Goal: Task Accomplishment & Management: Manage account settings

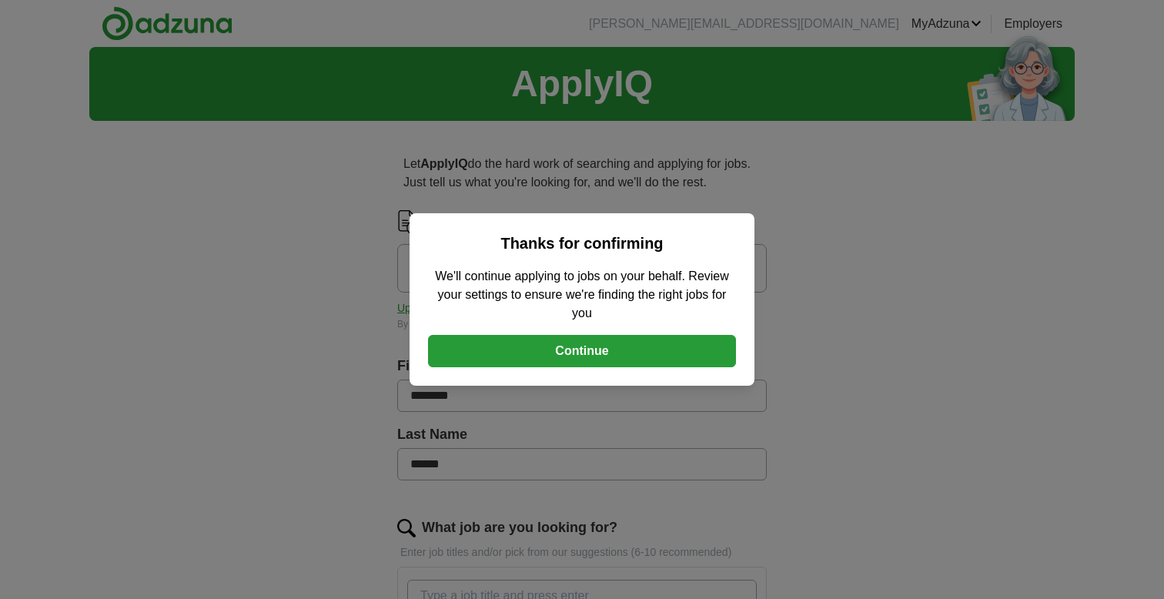
click at [595, 350] on button "Continue" at bounding box center [582, 351] width 308 height 32
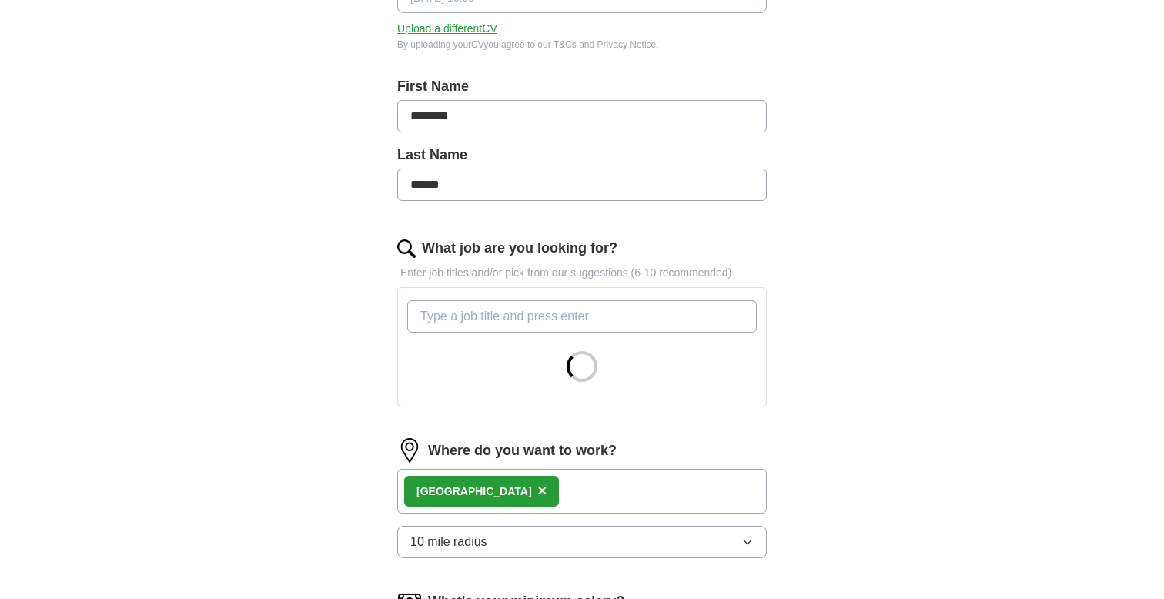
scroll to position [320, 0]
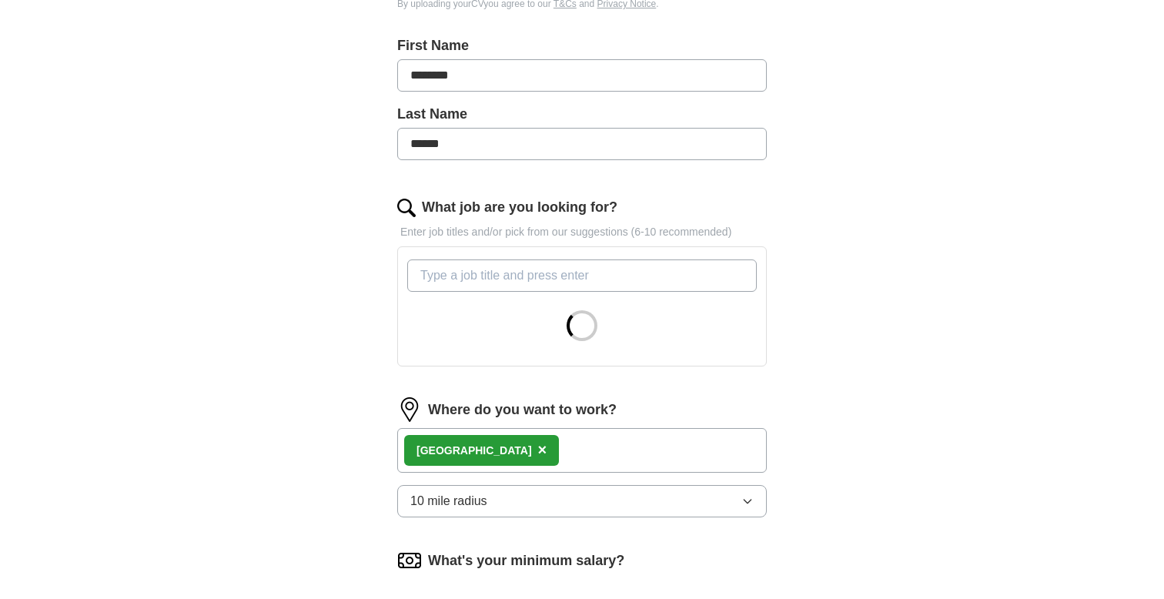
click at [496, 282] on input "What job are you looking for?" at bounding box center [581, 275] width 349 height 32
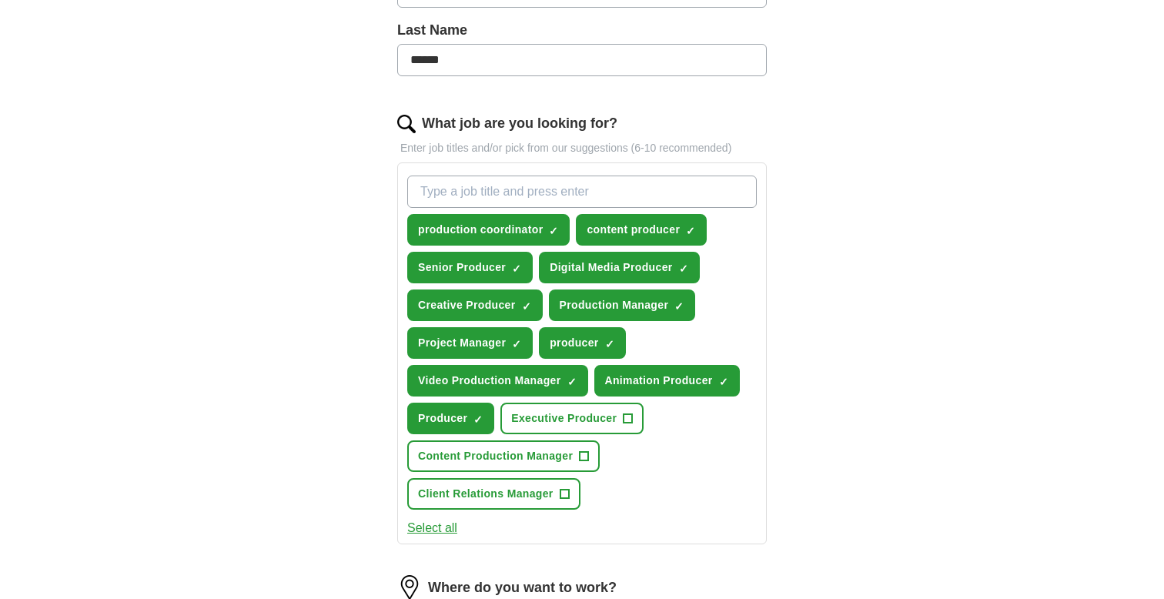
scroll to position [405, 0]
click at [610, 413] on span "Executive Producer" at bounding box center [563, 417] width 105 height 16
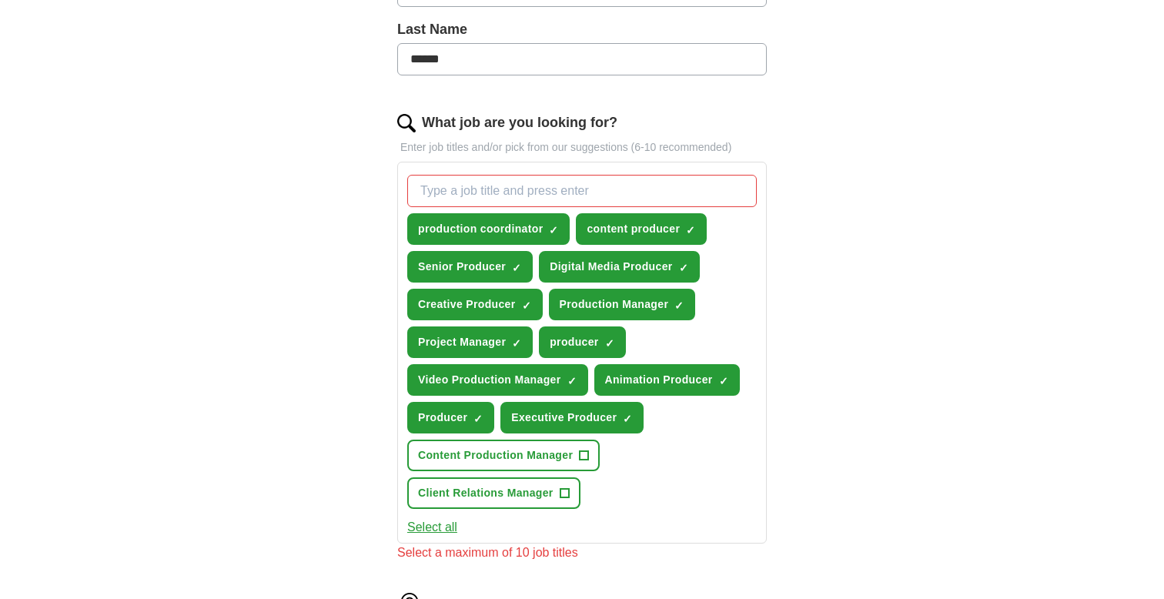
click at [536, 182] on input "What job are you looking for?" at bounding box center [581, 191] width 349 height 32
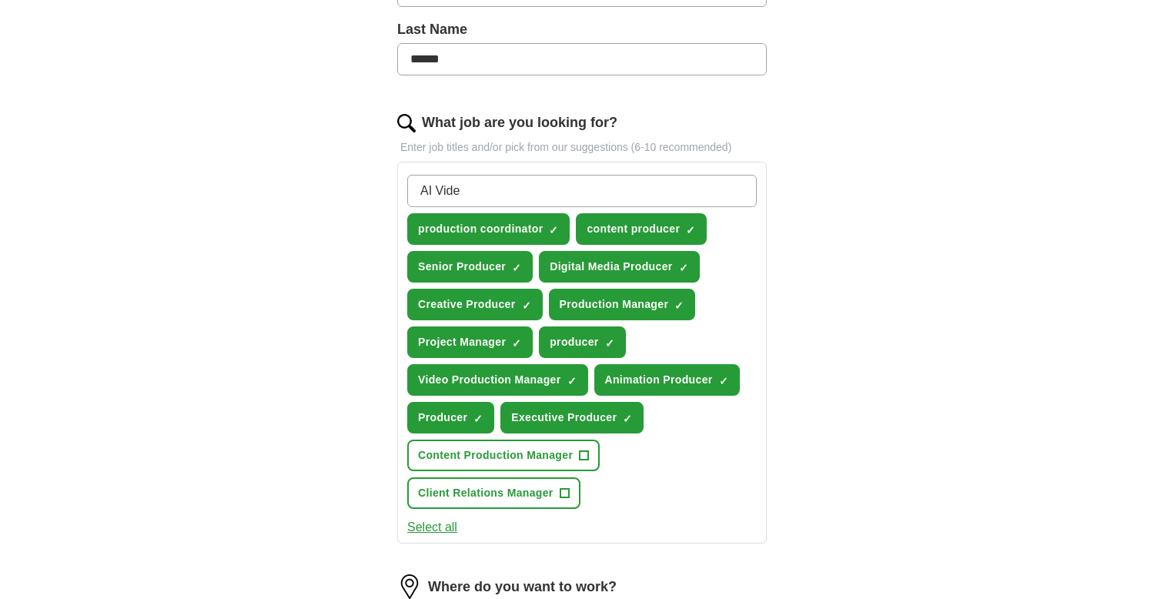
type input "AI Video"
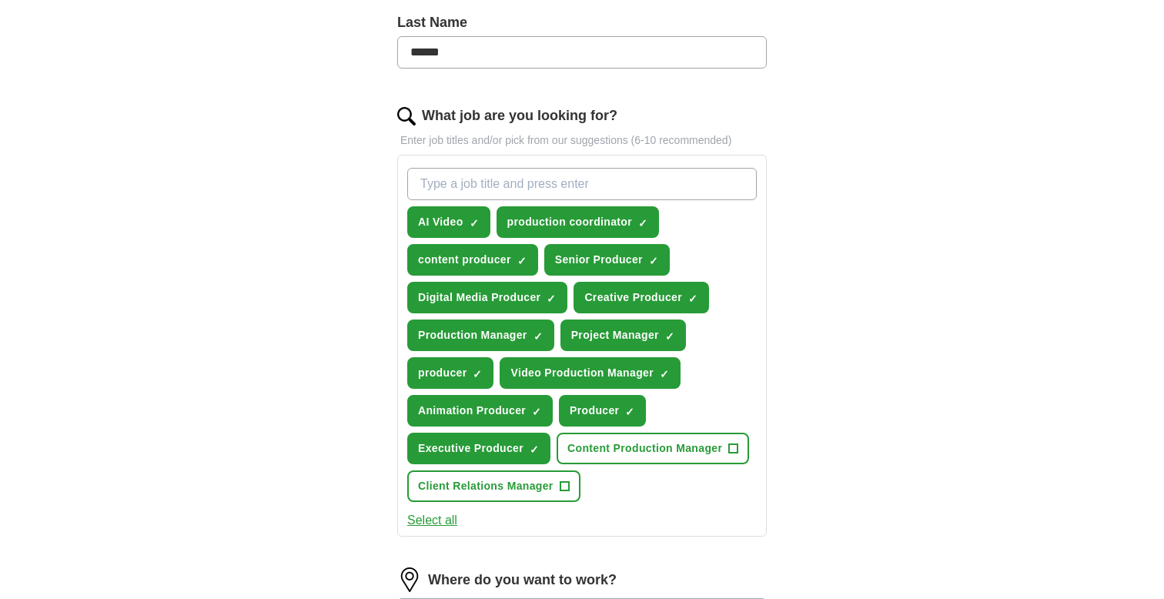
scroll to position [419, 0]
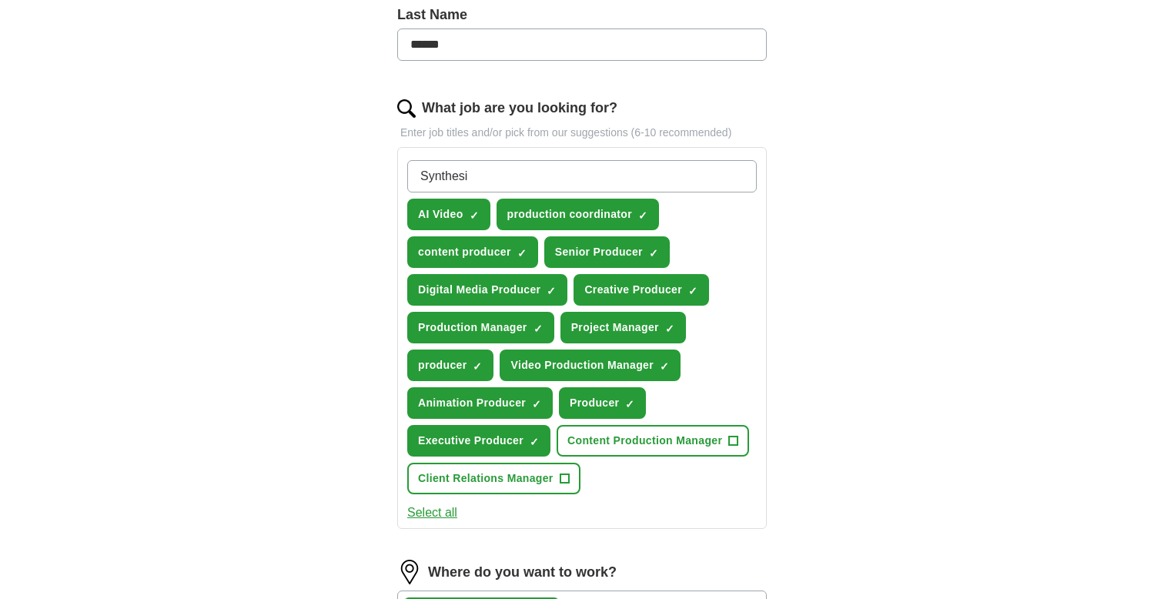
type input "Synthesia"
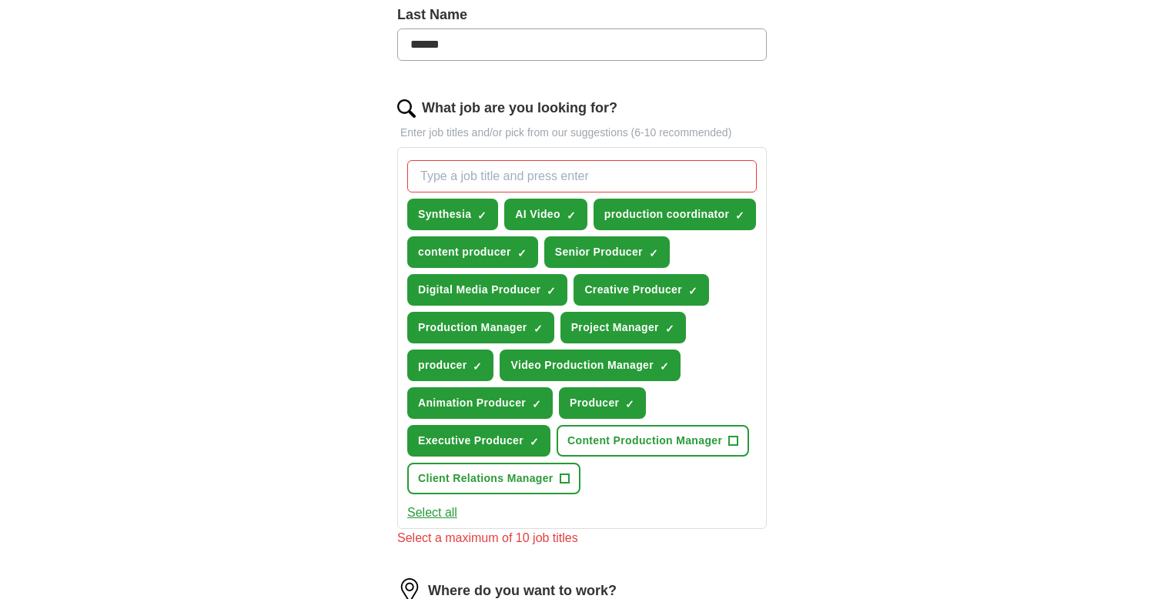
click at [327, 423] on div "ApplyIQ Let ApplyIQ do the hard work of searching and applying for jobs. Just t…" at bounding box center [581, 313] width 985 height 1373
click at [0, 0] on span "×" at bounding box center [0, 0] width 0 height 0
click at [407, 349] on button "producer +" at bounding box center [450, 365] width 86 height 32
click at [470, 363] on button "producer ✓ ×" at bounding box center [450, 365] width 86 height 32
click at [693, 445] on span "Content Production Manager" at bounding box center [644, 441] width 155 height 16
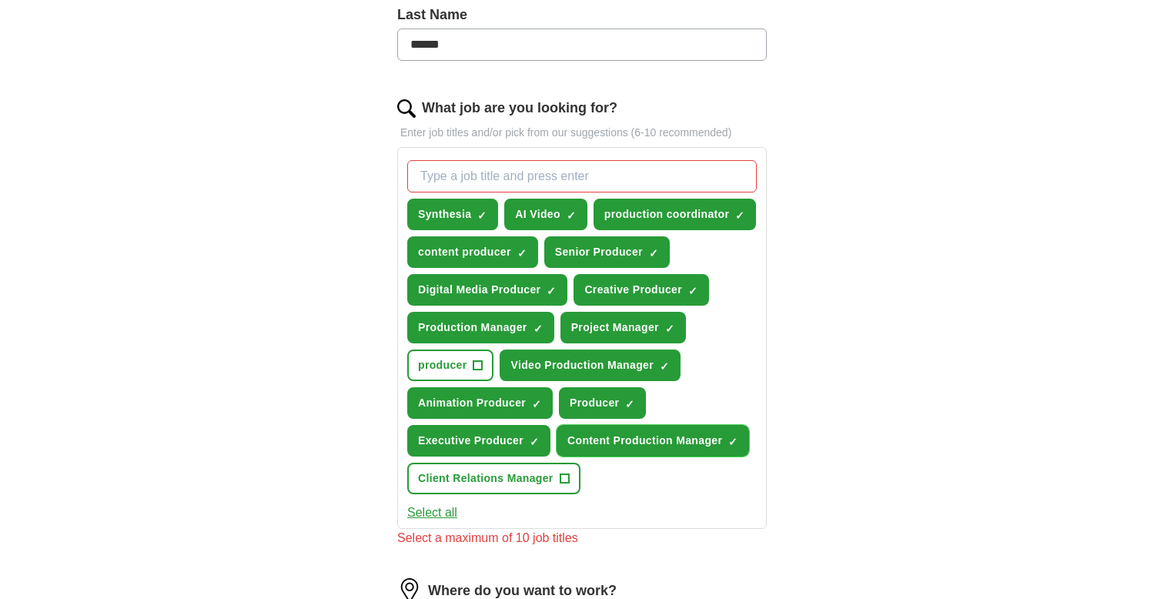
click at [556, 425] on button "Content Production Manager ✓ ×" at bounding box center [652, 441] width 192 height 32
click at [0, 0] on span "×" at bounding box center [0, 0] width 0 height 0
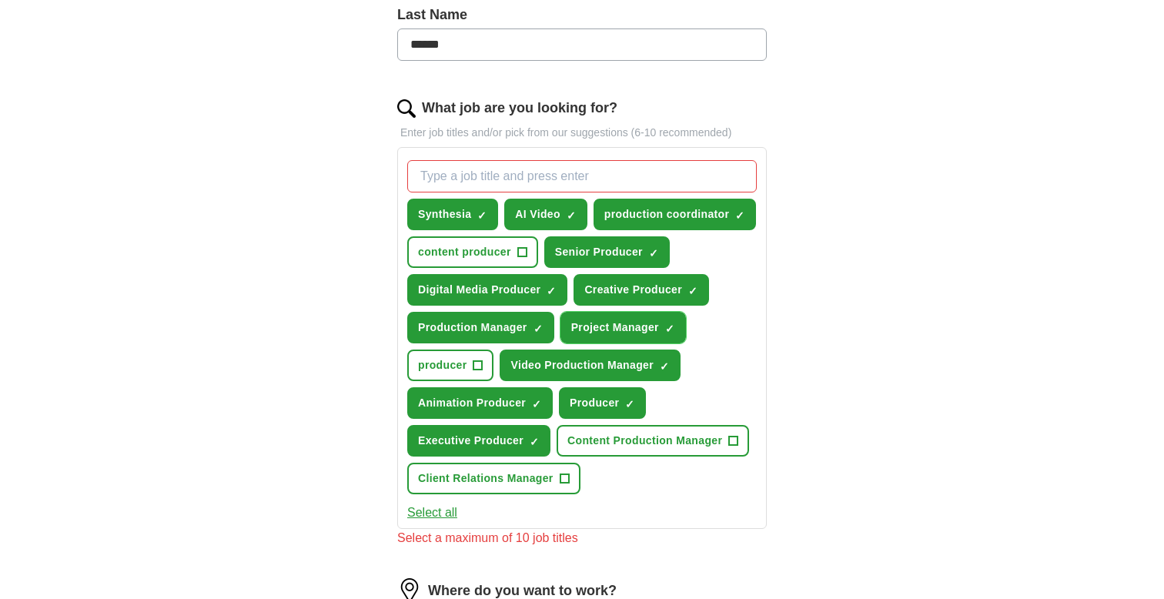
click at [0, 0] on span "×" at bounding box center [0, 0] width 0 height 0
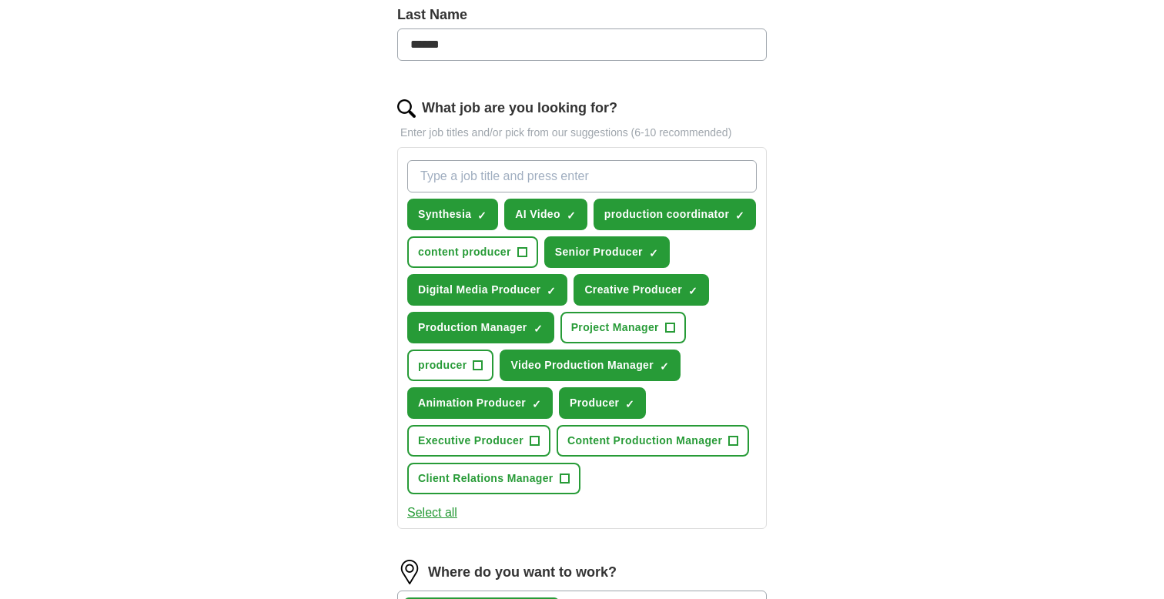
click at [660, 493] on div "Synthesia ✓ × AI Video ✓ × production coordinator ✓ × content producer + Senior…" at bounding box center [582, 327] width 356 height 346
click at [898, 475] on div "ApplyIQ Let ApplyIQ do the hard work of searching and applying for jobs. Just t…" at bounding box center [581, 304] width 985 height 1355
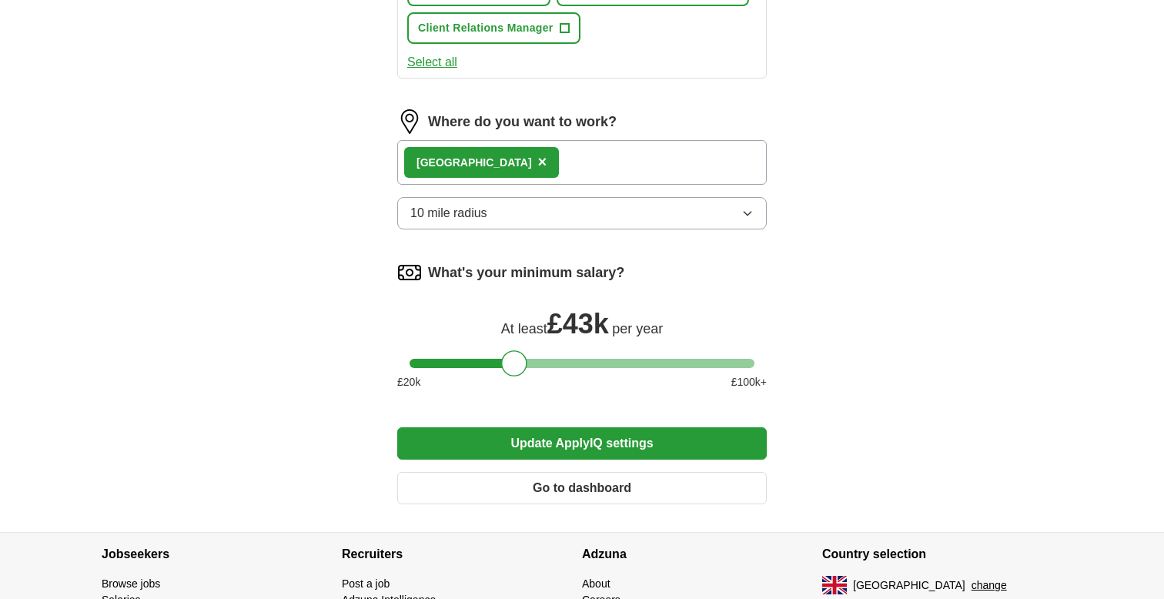
scroll to position [871, 0]
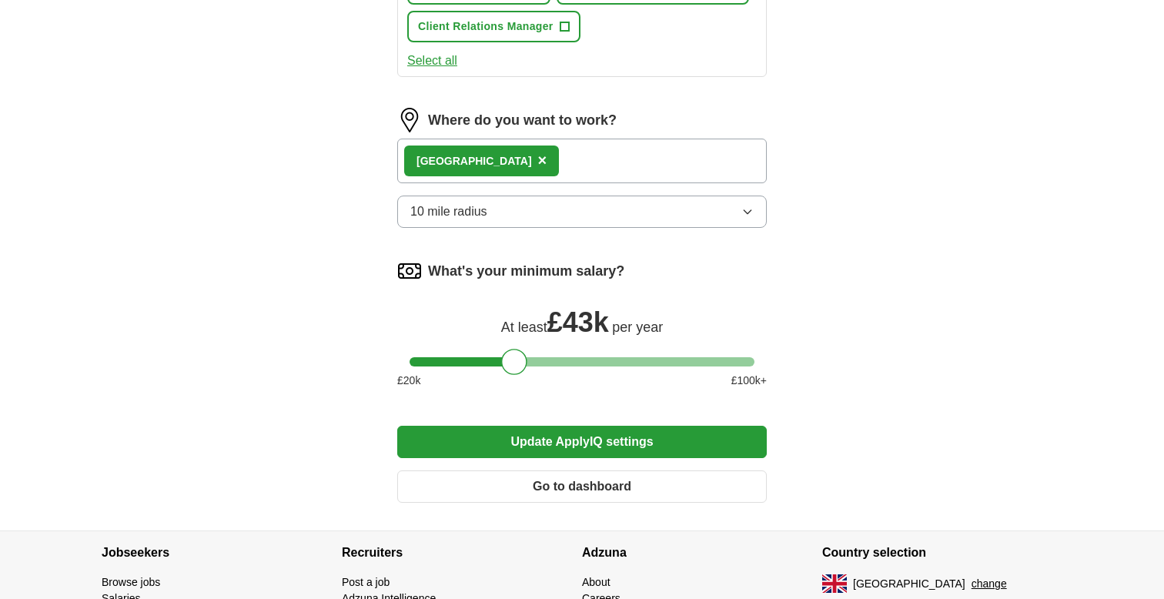
click at [608, 443] on button "Update ApplyIQ settings" at bounding box center [581, 442] width 369 height 32
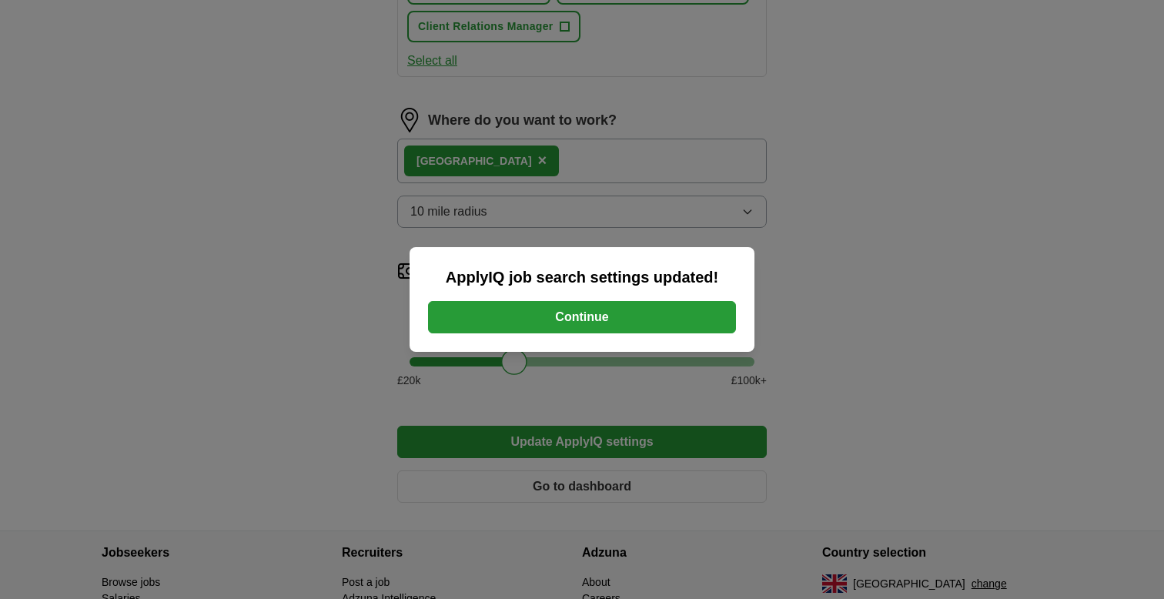
click at [597, 314] on button "Continue" at bounding box center [582, 317] width 308 height 32
